Goal: Information Seeking & Learning: Learn about a topic

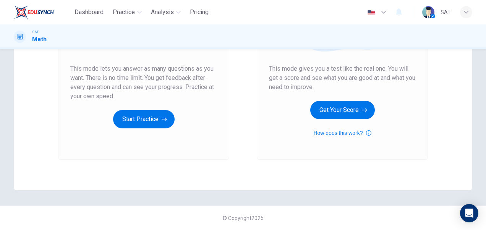
scroll to position [63, 0]
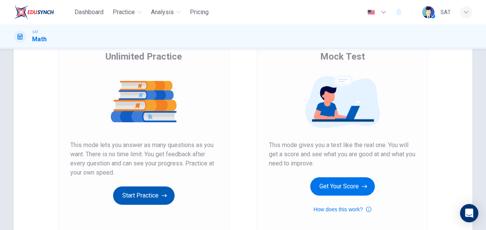
click at [146, 193] on button "Start Practice" at bounding box center [144, 196] width 62 height 18
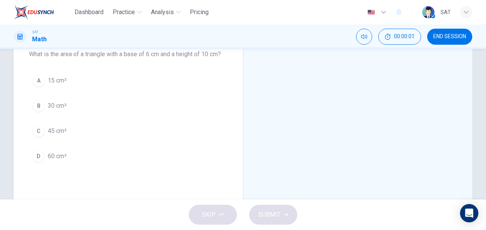
scroll to position [38, 0]
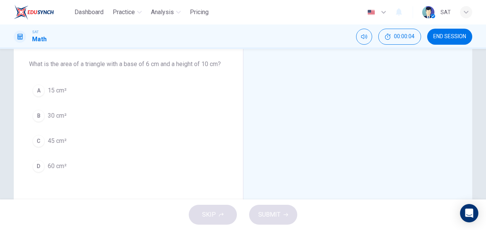
click at [77, 97] on button "A 15 cm²" at bounding box center [128, 90] width 199 height 19
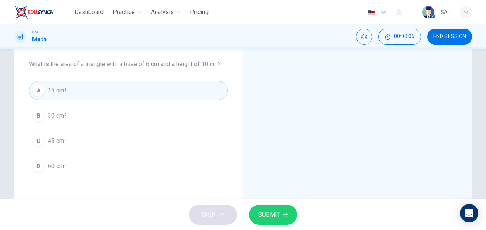
click at [262, 212] on span "SUBMIT" at bounding box center [269, 214] width 22 height 11
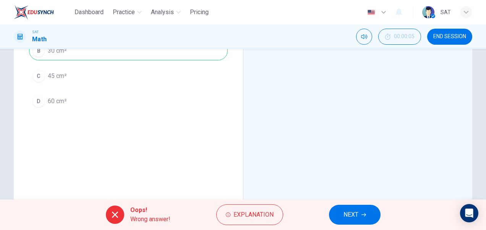
scroll to position [146, 0]
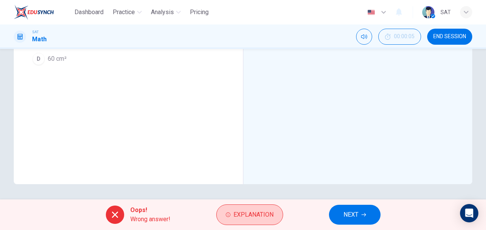
click at [255, 225] on div "Oops! Wrong answer! Explanation NEXT" at bounding box center [243, 215] width 486 height 31
click at [240, 226] on div "Oops! Wrong answer! Explanation NEXT" at bounding box center [243, 215] width 486 height 31
click at [252, 211] on span "Explanation" at bounding box center [254, 214] width 40 height 11
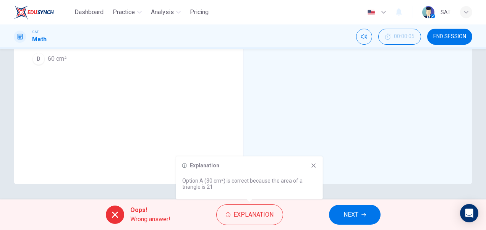
click at [225, 177] on div "Explanation Option A (30 cm²) is correct because the area of a triangle is 21" at bounding box center [249, 177] width 147 height 43
click at [316, 167] on icon at bounding box center [314, 165] width 6 height 6
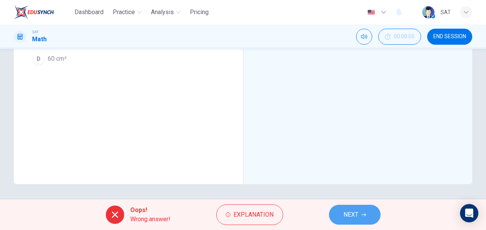
click at [359, 219] on button "NEXT" at bounding box center [355, 215] width 52 height 20
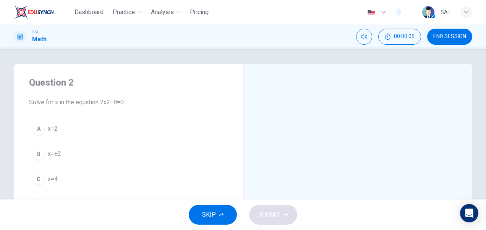
scroll to position [38, 0]
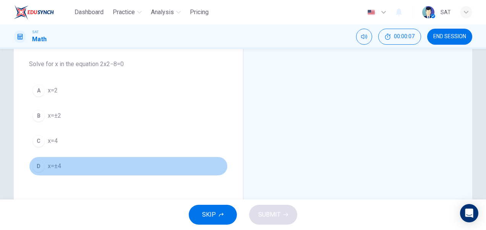
click at [83, 167] on button "D x=±4" at bounding box center [128, 166] width 199 height 19
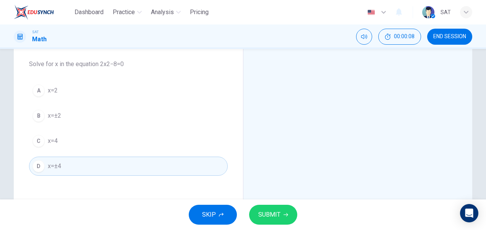
click at [278, 222] on button "SUBMIT" at bounding box center [273, 215] width 48 height 20
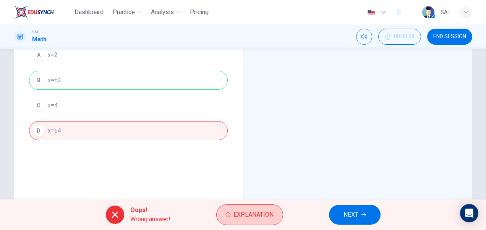
scroll to position [115, 0]
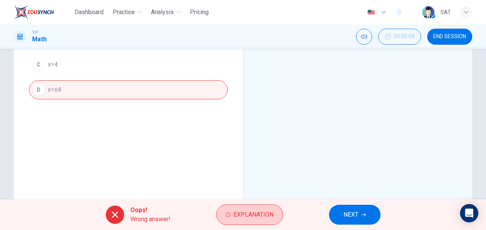
click at [230, 208] on button "Explanation" at bounding box center [249, 215] width 67 height 21
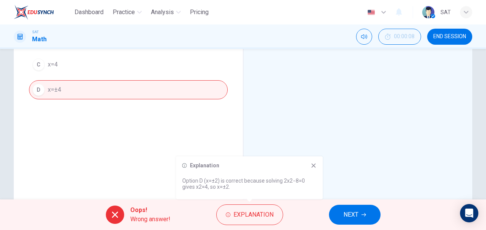
click at [313, 166] on icon at bounding box center [314, 166] width 4 height 4
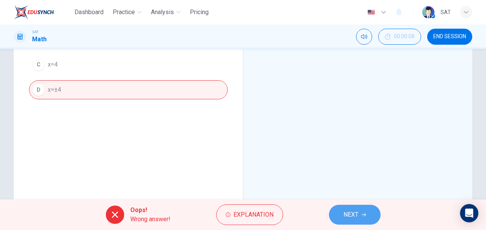
click at [351, 216] on span "NEXT" at bounding box center [351, 214] width 15 height 11
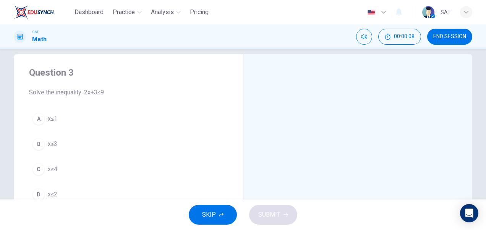
scroll to position [38, 0]
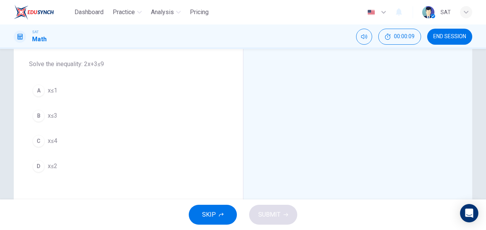
click at [81, 108] on button "B x≤3" at bounding box center [128, 115] width 199 height 19
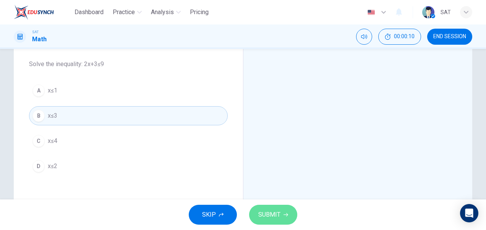
click at [262, 209] on button "SUBMIT" at bounding box center [273, 215] width 48 height 20
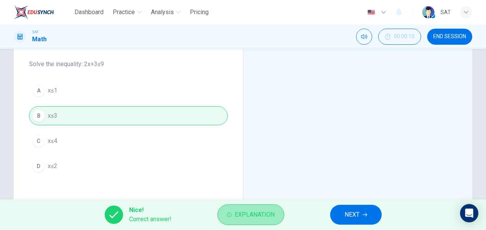
click at [248, 217] on span "Explanation" at bounding box center [255, 214] width 40 height 11
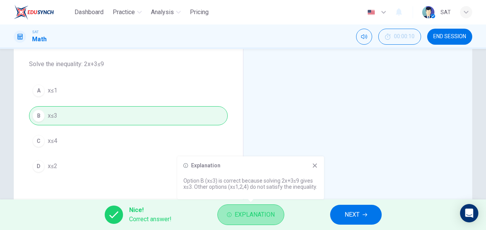
click at [248, 217] on span "Explanation" at bounding box center [255, 214] width 40 height 11
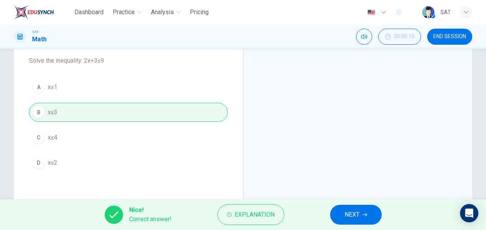
scroll to position [76, 0]
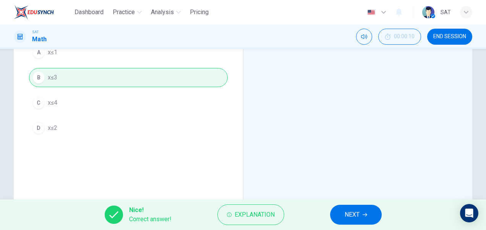
click at [345, 217] on span "NEXT" at bounding box center [352, 214] width 15 height 11
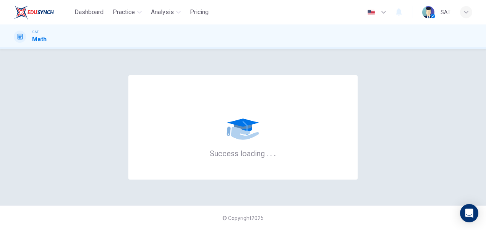
click at [382, 13] on icon "button" at bounding box center [383, 12] width 9 height 9
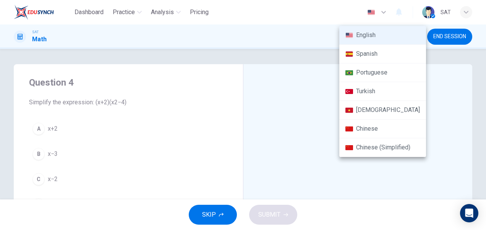
click at [286, 13] on div at bounding box center [243, 115] width 486 height 230
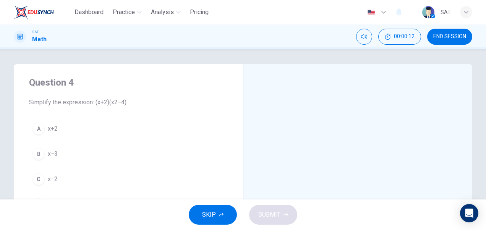
click at [88, 131] on button "A x+2" at bounding box center [128, 128] width 199 height 19
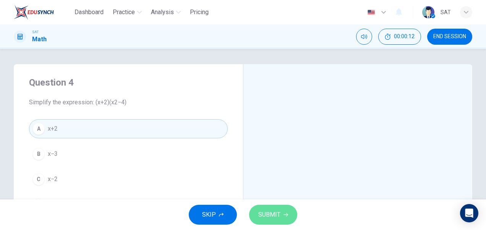
click at [265, 224] on button "SUBMIT" at bounding box center [273, 215] width 48 height 20
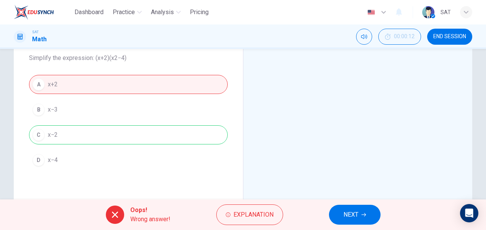
scroll to position [115, 0]
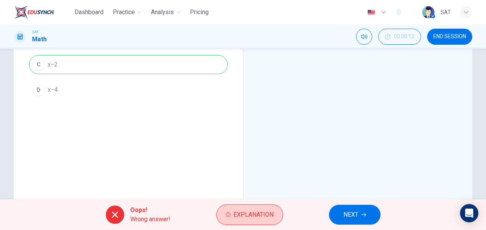
click at [260, 206] on button "Explanation" at bounding box center [249, 215] width 67 height 21
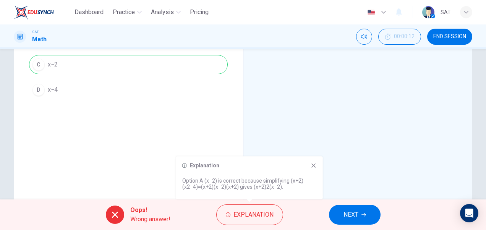
click at [312, 164] on icon at bounding box center [314, 166] width 4 height 4
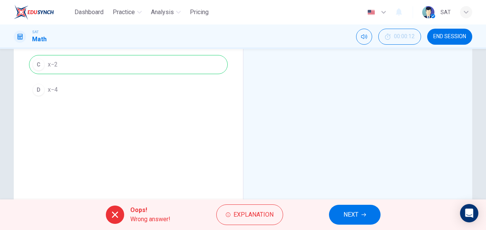
click at [359, 217] on button "NEXT" at bounding box center [355, 215] width 52 height 20
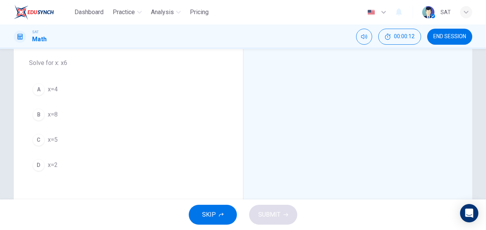
scroll to position [76, 0]
click at [54, 132] on button "D x=2" at bounding box center [128, 128] width 199 height 19
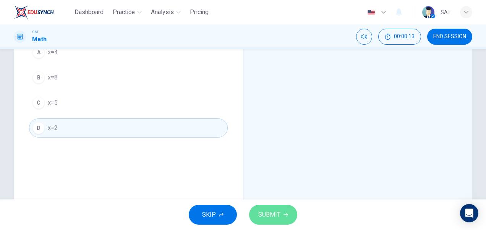
click at [272, 217] on span "SUBMIT" at bounding box center [269, 214] width 22 height 11
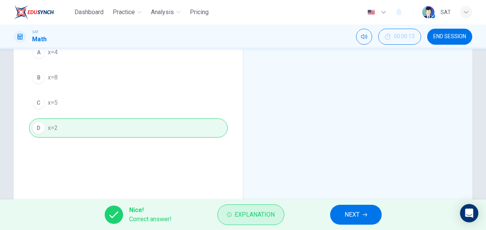
click at [268, 209] on button "Explanation" at bounding box center [251, 215] width 67 height 21
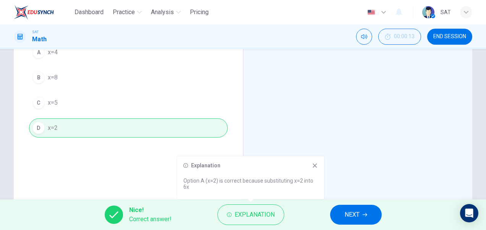
click at [313, 167] on icon at bounding box center [315, 165] width 6 height 6
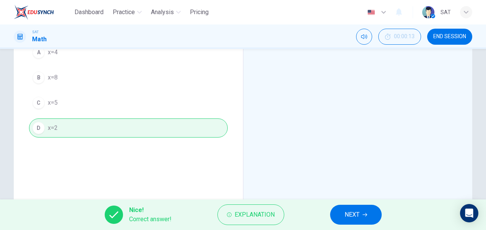
click at [326, 186] on div at bounding box center [357, 121] width 229 height 266
click at [355, 216] on span "NEXT" at bounding box center [352, 214] width 15 height 11
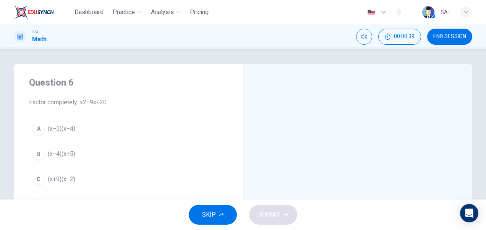
click at [455, 38] on span "END SESSION" at bounding box center [449, 37] width 33 height 6
